Goal: Task Accomplishment & Management: Use online tool/utility

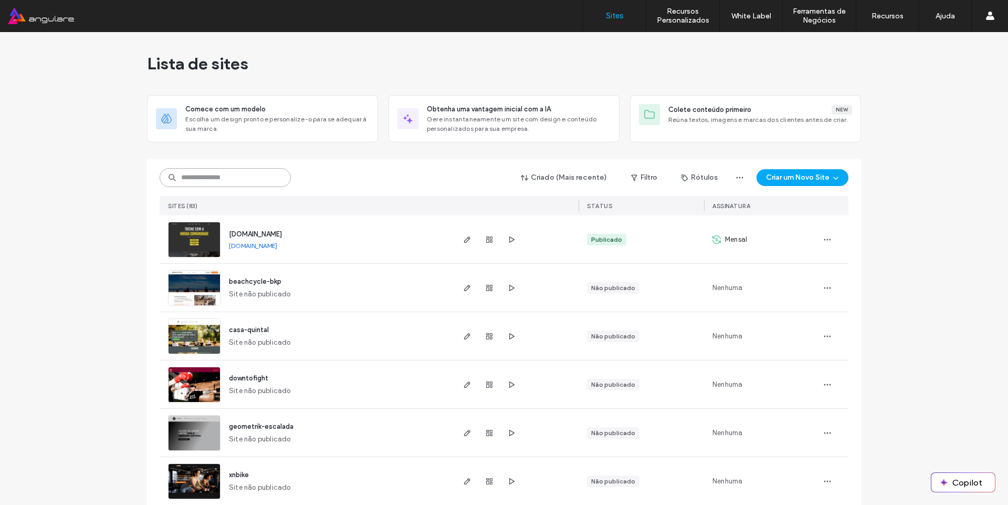
click at [277, 177] on input at bounding box center [225, 177] width 131 height 19
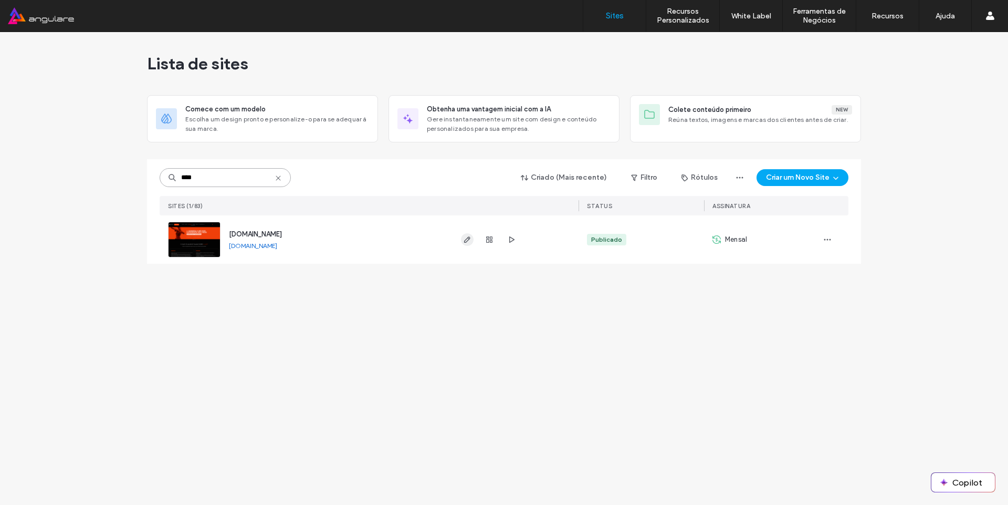
type input "****"
click at [462, 236] on span "button" at bounding box center [467, 239] width 13 height 13
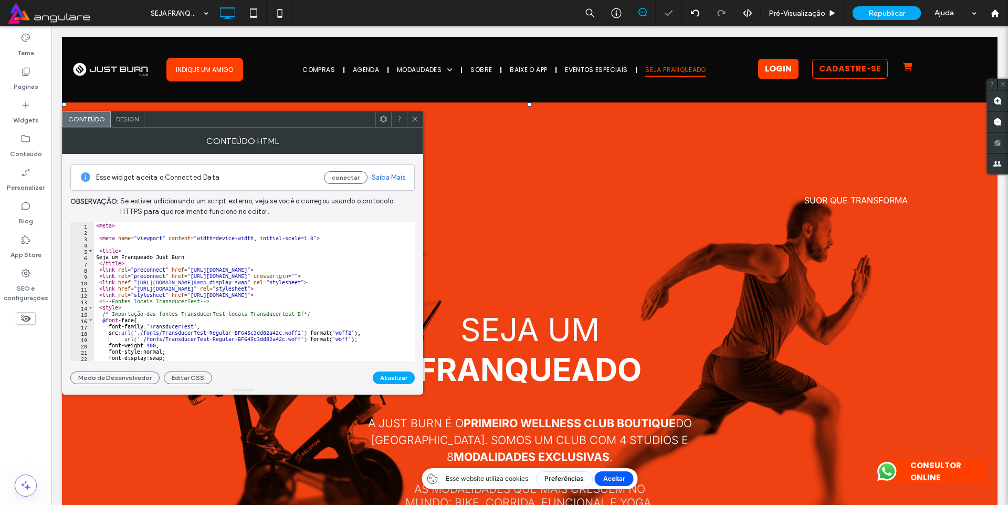
click at [414, 115] on icon at bounding box center [415, 119] width 8 height 8
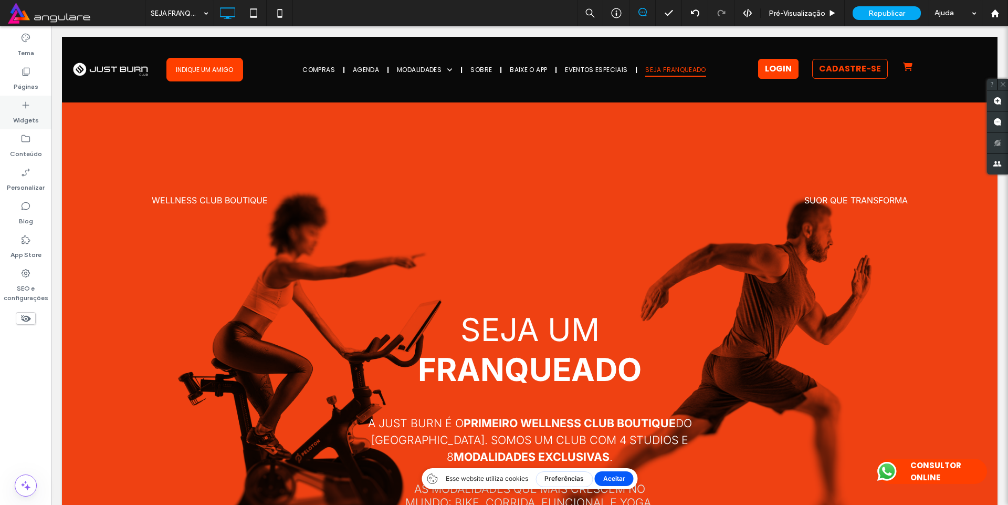
click at [19, 129] on div "Widgets" at bounding box center [25, 113] width 51 height 34
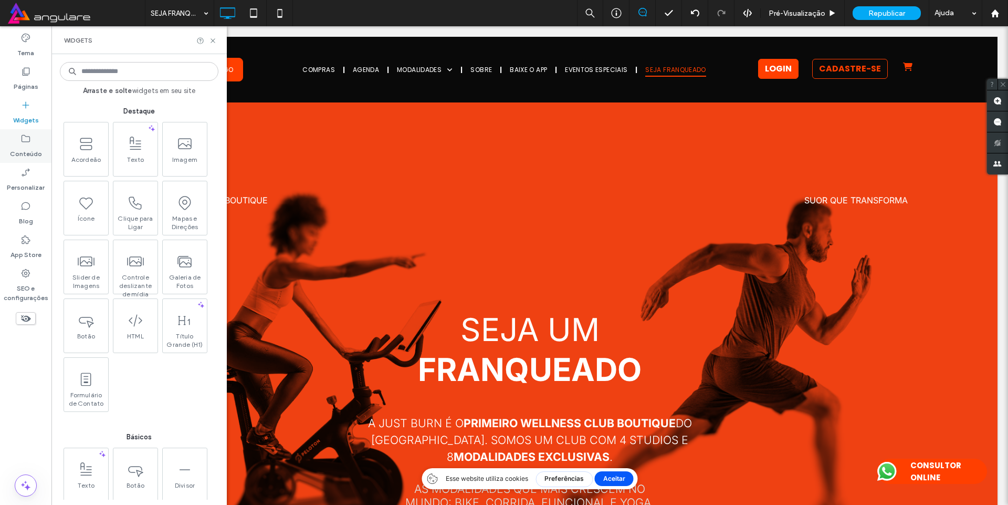
click at [22, 139] on use at bounding box center [26, 138] width 8 height 7
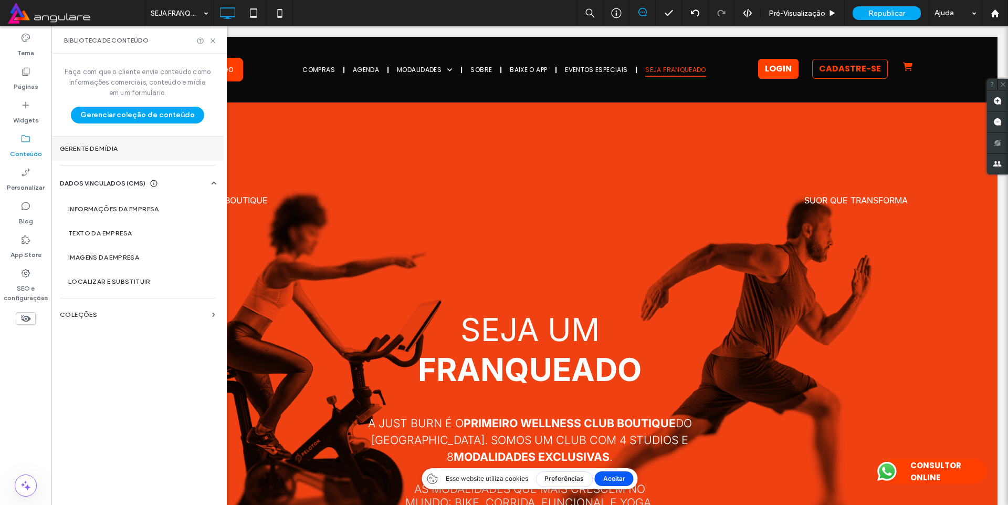
click at [75, 155] on section "Gerente de mídia" at bounding box center [137, 149] width 172 height 24
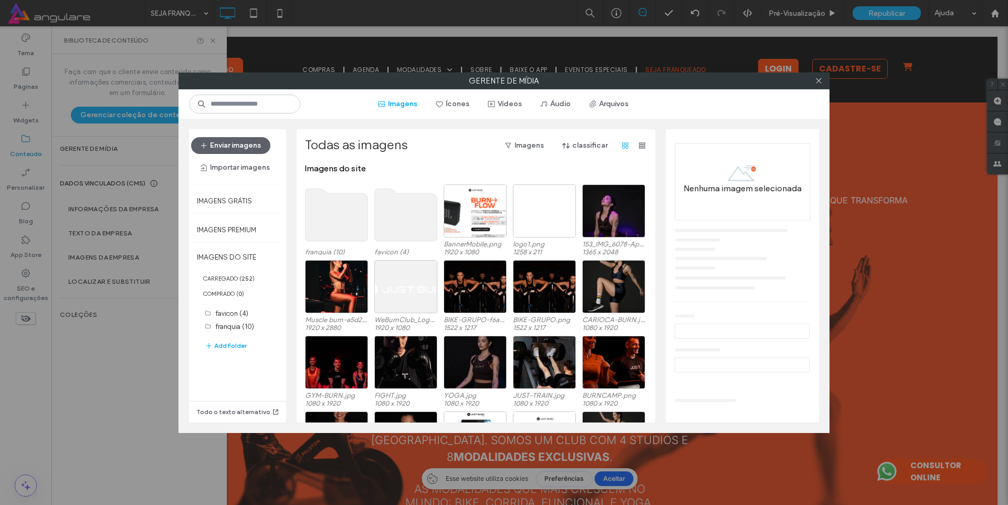
click at [306, 219] on use at bounding box center [337, 215] width 63 height 53
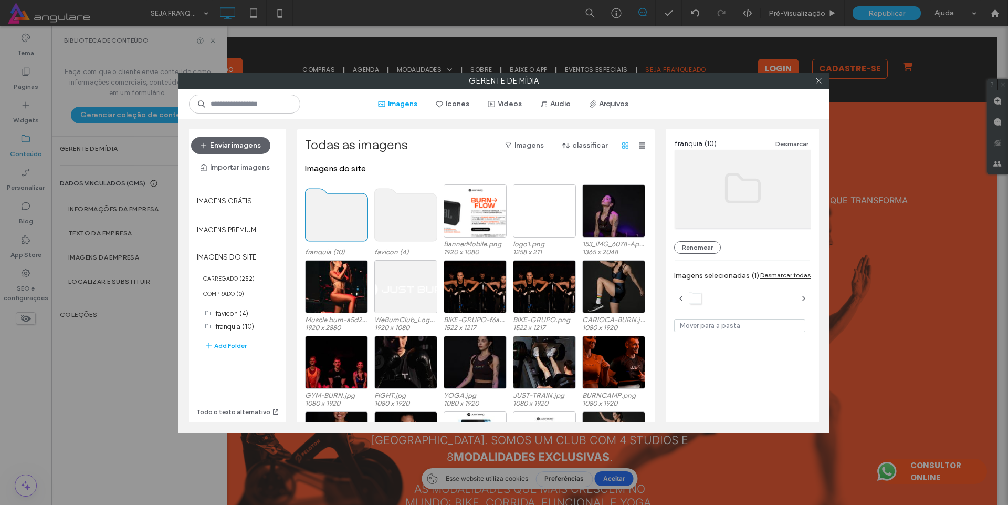
click at [306, 219] on use at bounding box center [337, 215] width 63 height 53
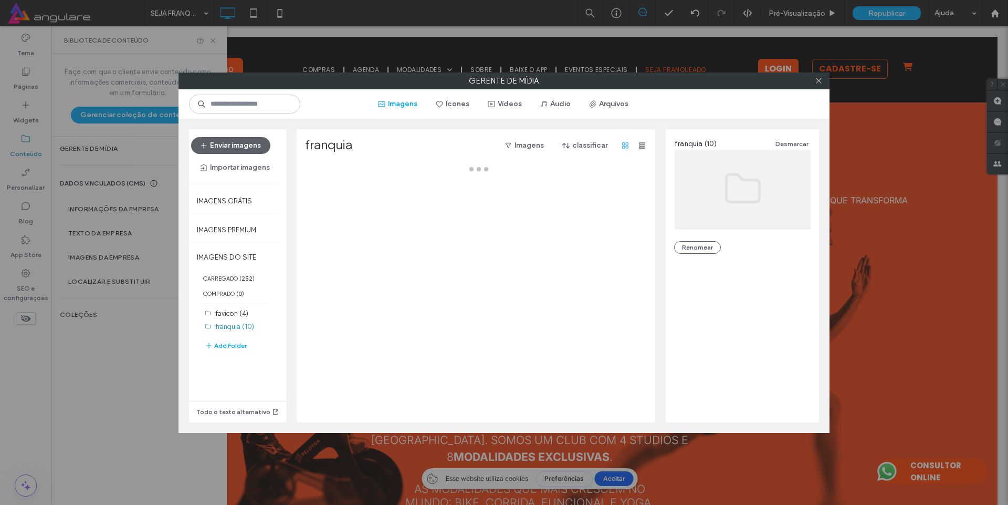
click at [305, 219] on div at bounding box center [479, 292] width 348 height 259
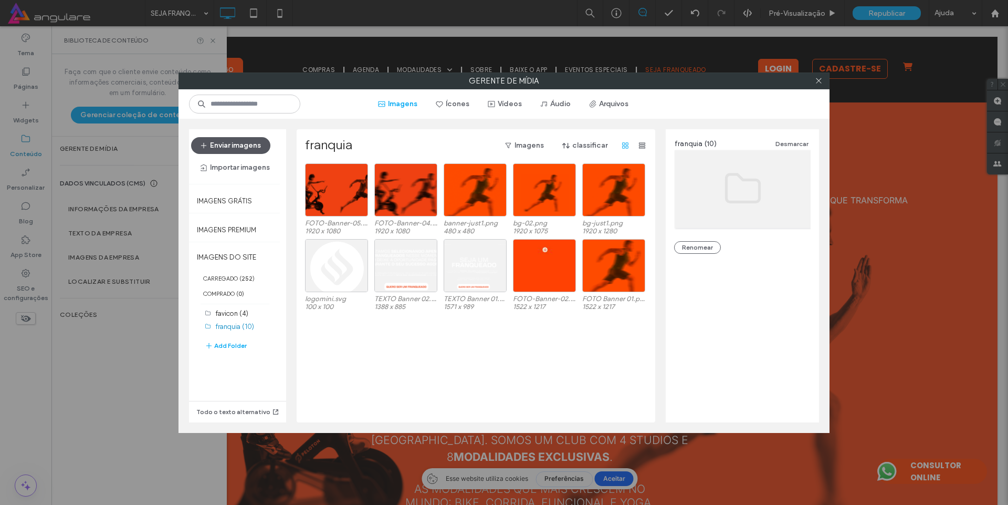
click at [247, 141] on button "Enviar imagens" at bounding box center [230, 145] width 79 height 17
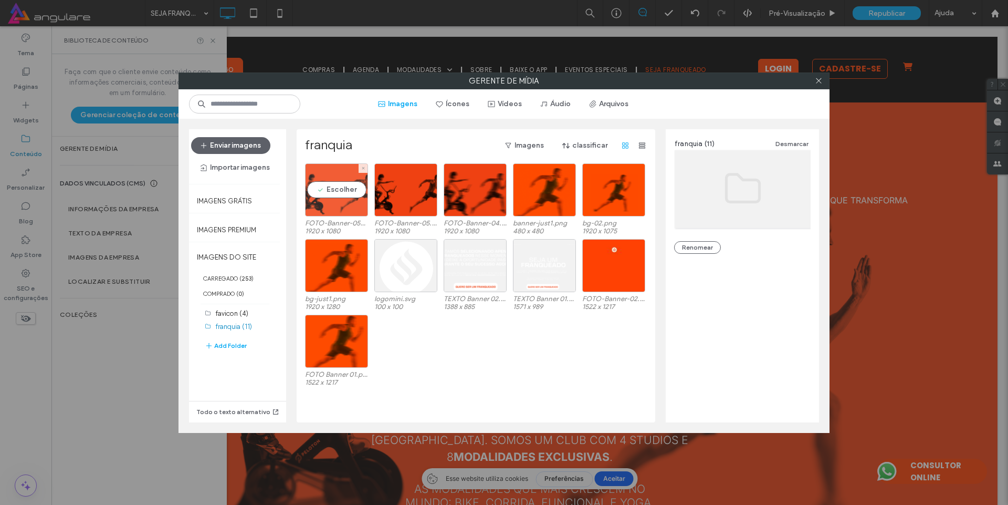
click at [327, 182] on div "Escolher" at bounding box center [336, 189] width 63 height 53
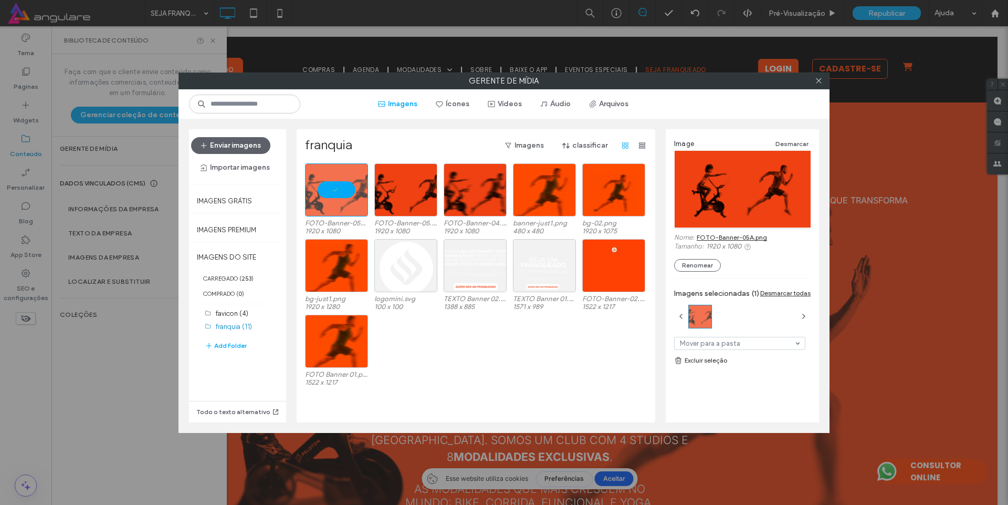
click at [880, 272] on div "Gerente de mídia Imagens Ícones Vídeos Áudio Arquivos Enviar imagens Importar i…" at bounding box center [504, 252] width 1008 height 505
click at [818, 79] on icon at bounding box center [819, 81] width 8 height 8
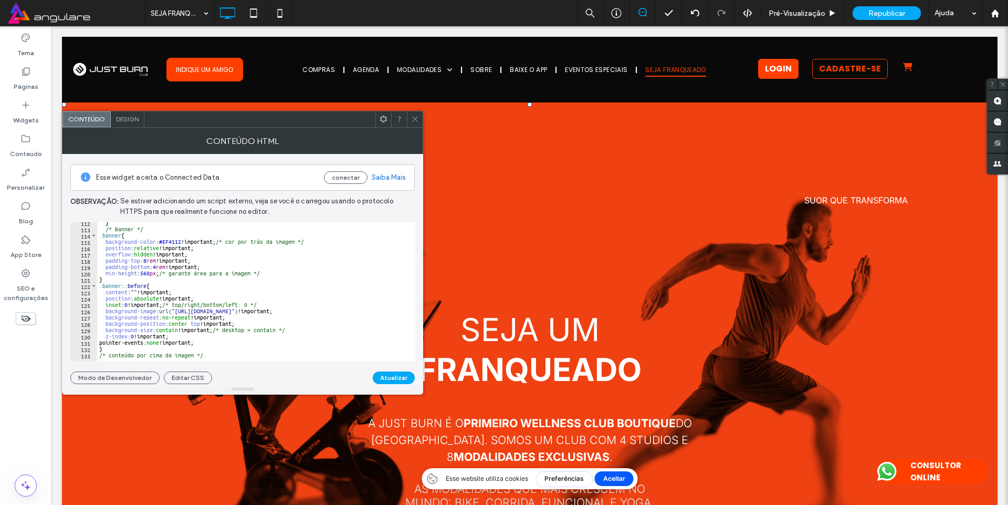
scroll to position [702, 0]
click at [176, 308] on div "} /* Banner */ .banner { background-color : #EF4112 !important; /* cor por trás…" at bounding box center [464, 291] width 735 height 143
click at [182, 311] on div "} /* Banner */ .banner { background-color : #EF4112 !important; /* cor por trás…" at bounding box center [464, 291] width 735 height 143
click at [178, 311] on div "} /* Banner */ .banner { background-color : #EF4112 !important; /* cor por trás…" at bounding box center [464, 291] width 735 height 143
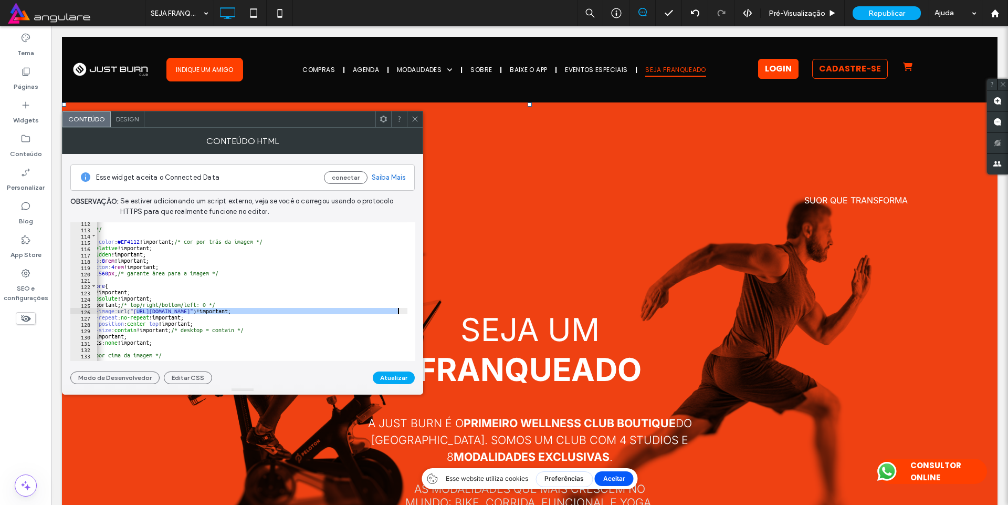
scroll to position [0, 41]
paste textarea "**********"
type textarea "**********"
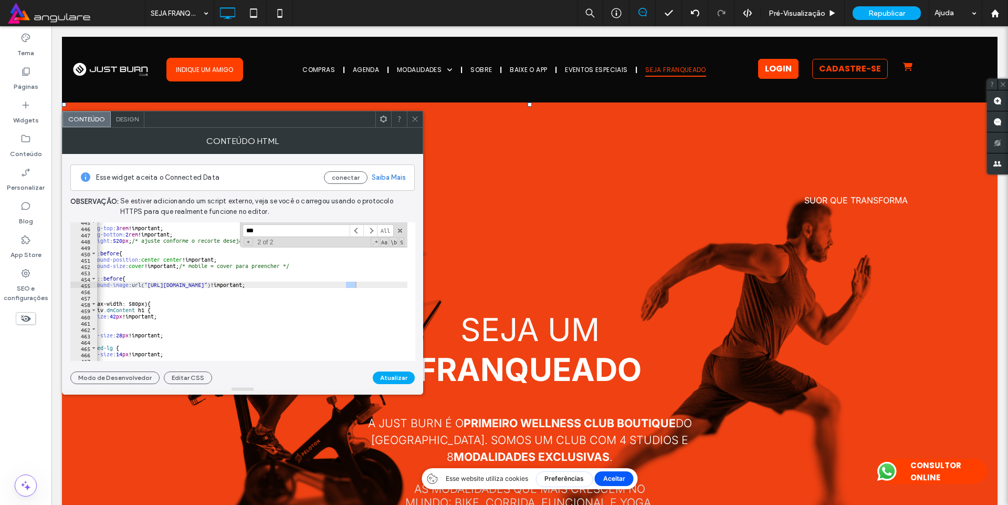
scroll to position [0, 0]
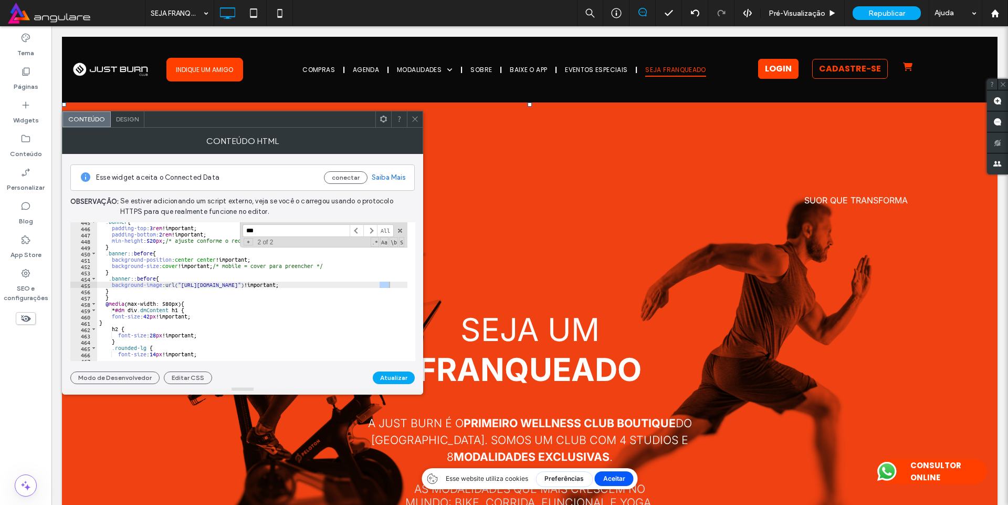
type input "***"
click at [178, 284] on div ".banner { padding-top : 3 rem !important; padding-bottom : 2 rem !important; mi…" at bounding box center [464, 290] width 735 height 143
click at [185, 284] on div ".banner { padding-top : 3 rem !important; padding-bottom : 2 rem !important; mi…" at bounding box center [464, 290] width 735 height 143
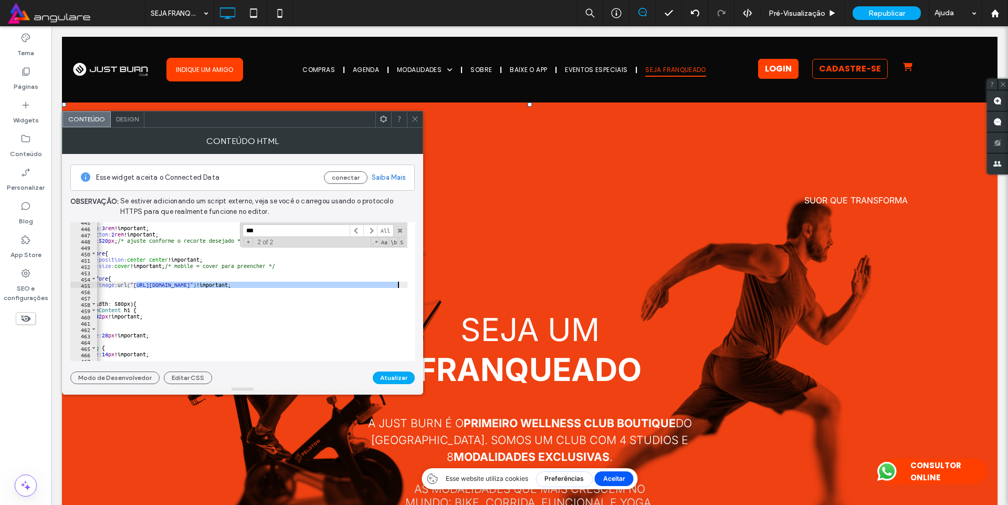
scroll to position [0, 48]
paste textarea "*"
type textarea "**********"
click at [401, 377] on button "Atualizar" at bounding box center [394, 377] width 42 height 13
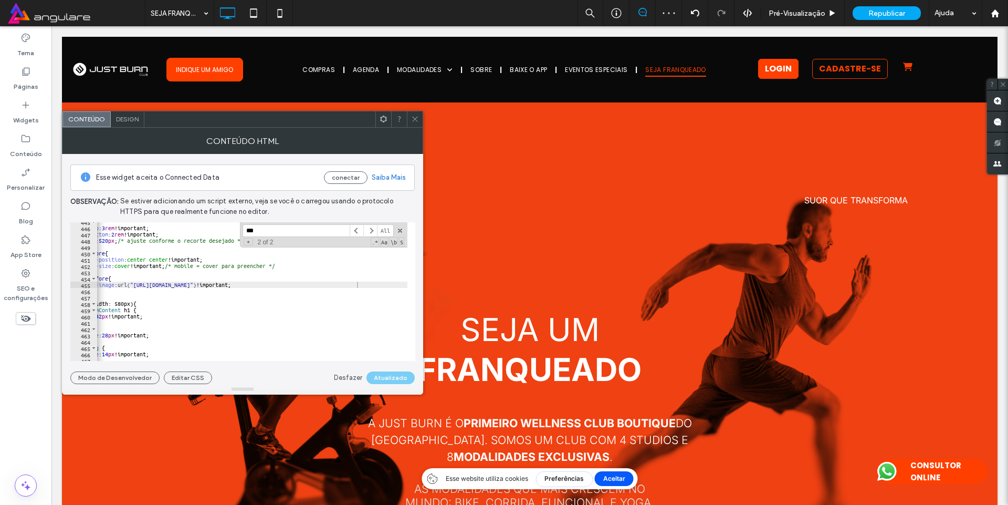
click at [410, 119] on div at bounding box center [415, 119] width 16 height 16
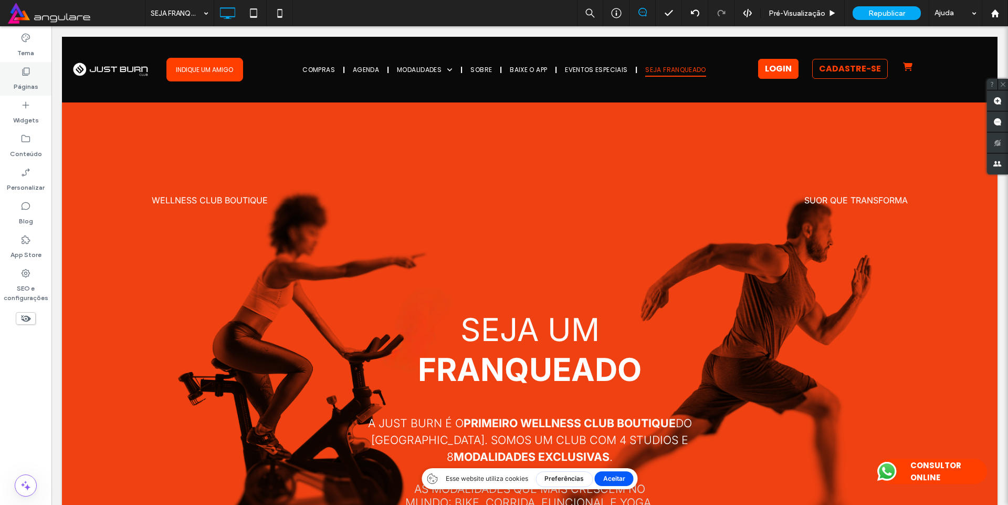
drag, startPoint x: 27, startPoint y: 78, endPoint x: 7, endPoint y: 65, distance: 24.6
click at [27, 78] on label "Páginas" at bounding box center [26, 84] width 25 height 15
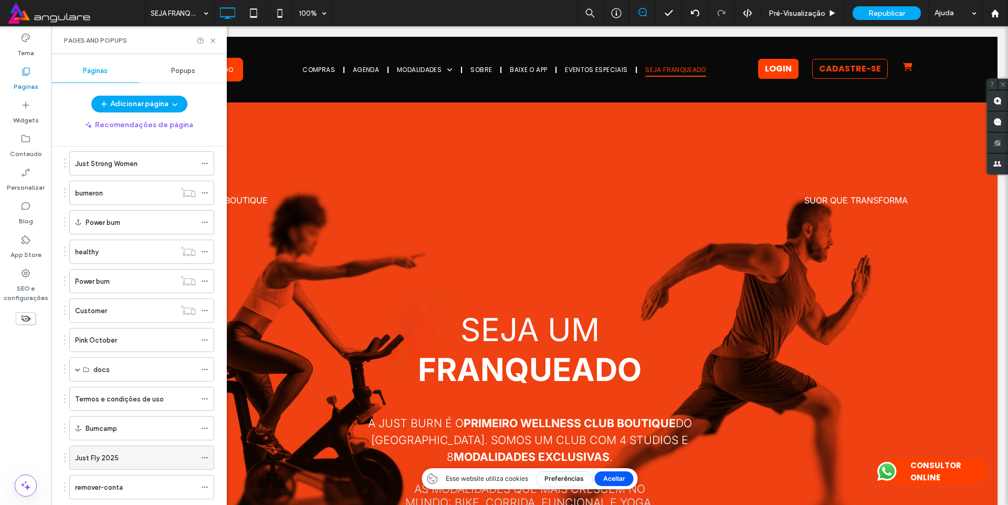
scroll to position [1514, 0]
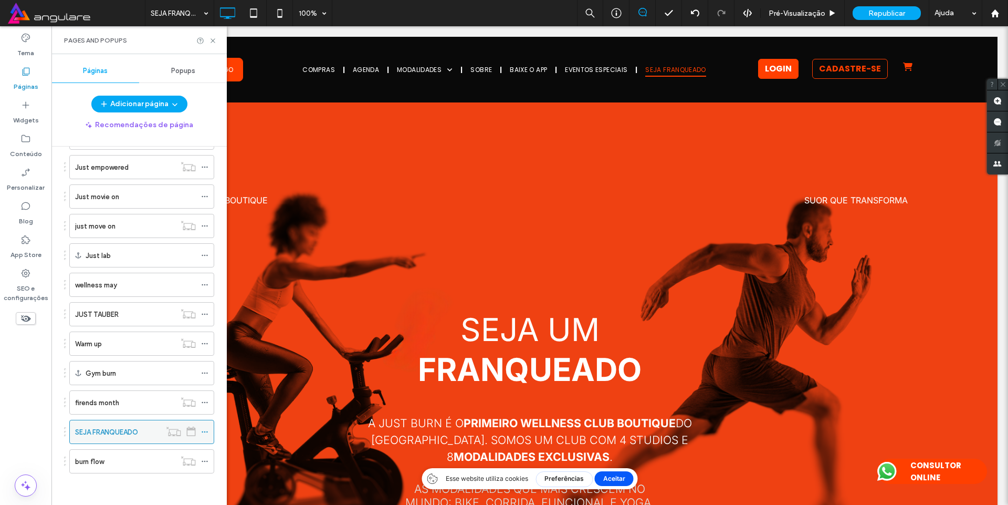
click at [207, 430] on icon at bounding box center [204, 431] width 7 height 7
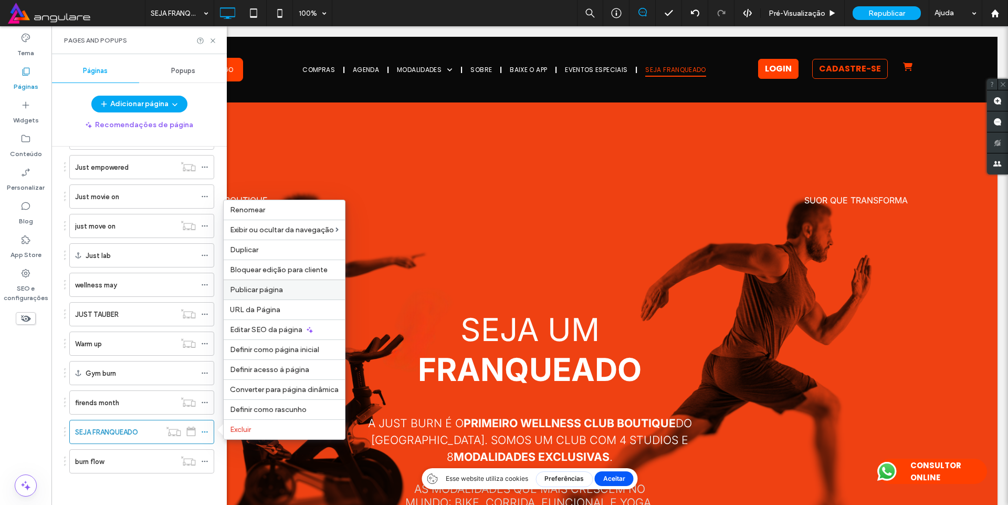
click at [267, 296] on div "Publicar página" at bounding box center [284, 289] width 121 height 20
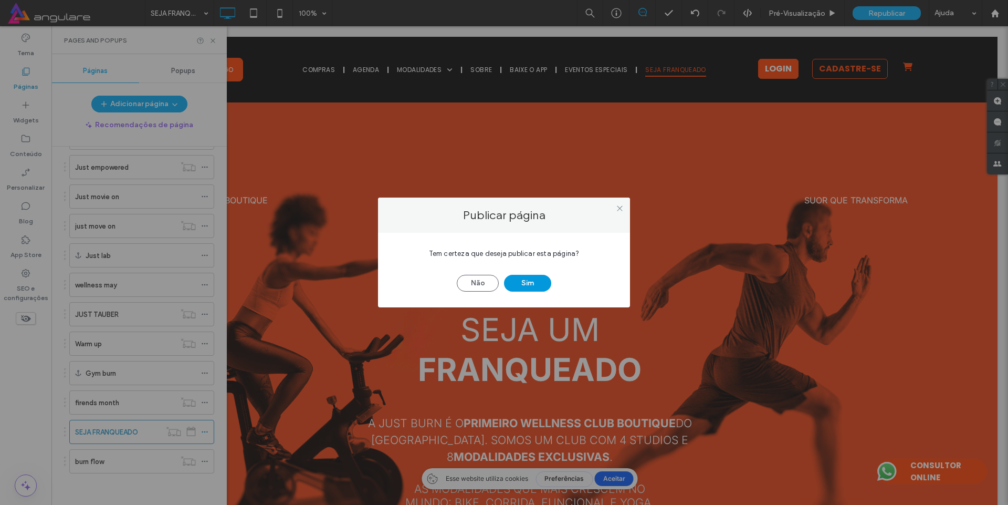
click at [521, 279] on button "Sim" at bounding box center [527, 283] width 47 height 17
